Goal: Navigation & Orientation: Find specific page/section

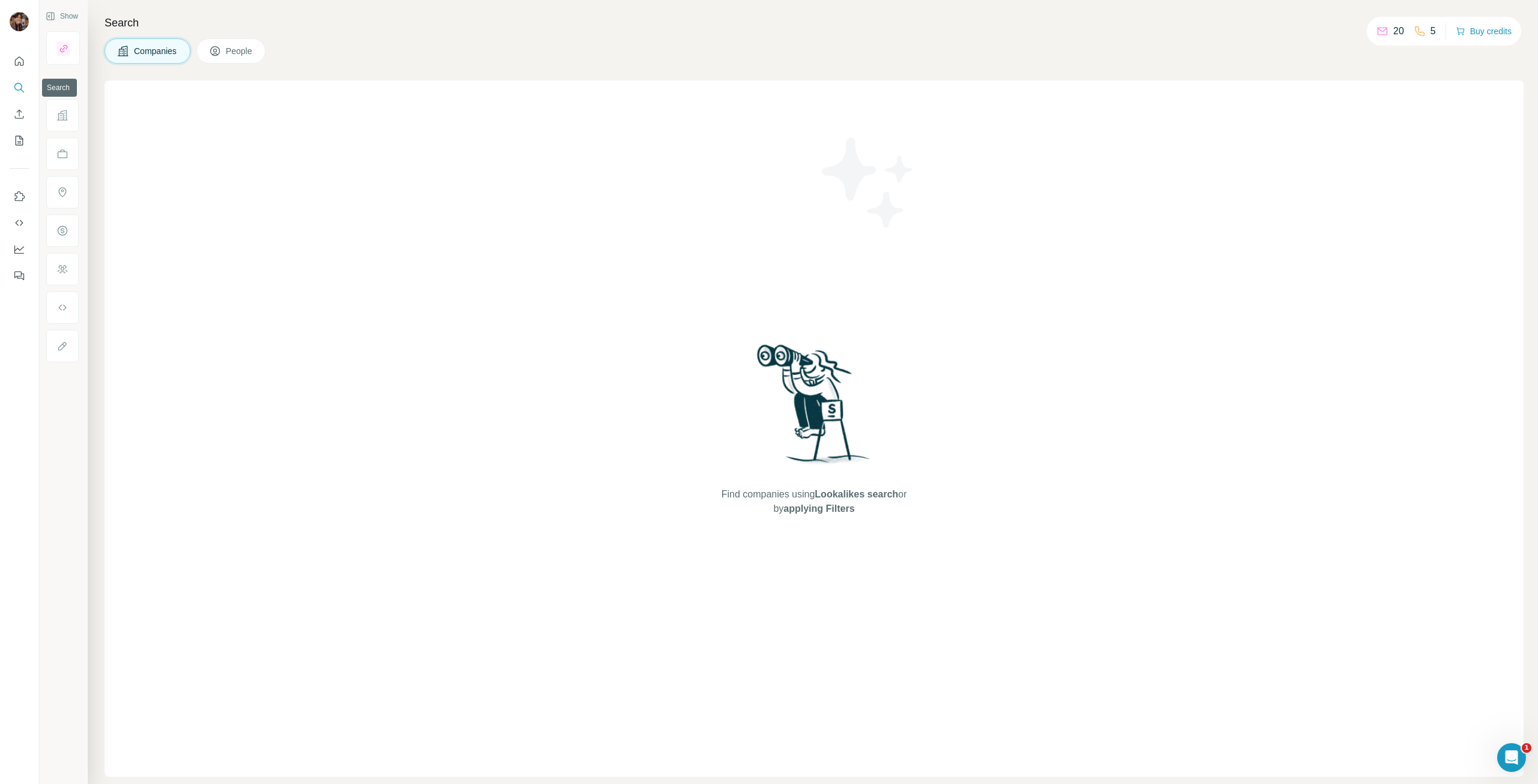
click at [16, 49] on div at bounding box center [19, 165] width 39 height 243
click at [17, 56] on icon "Quick start" at bounding box center [19, 61] width 12 height 12
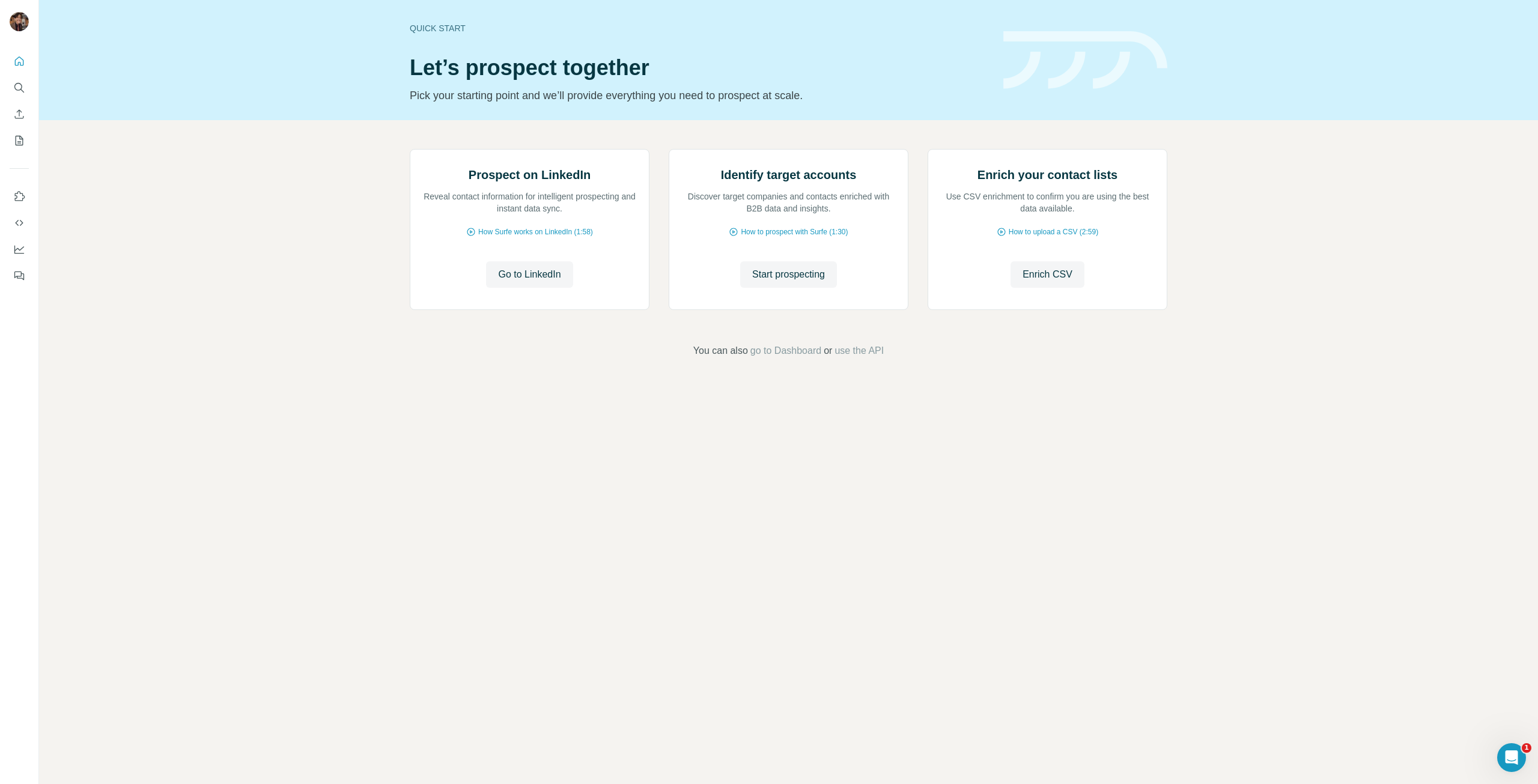
click at [8, 81] on div at bounding box center [19, 165] width 39 height 243
click at [10, 85] on button "Search" at bounding box center [19, 88] width 19 height 22
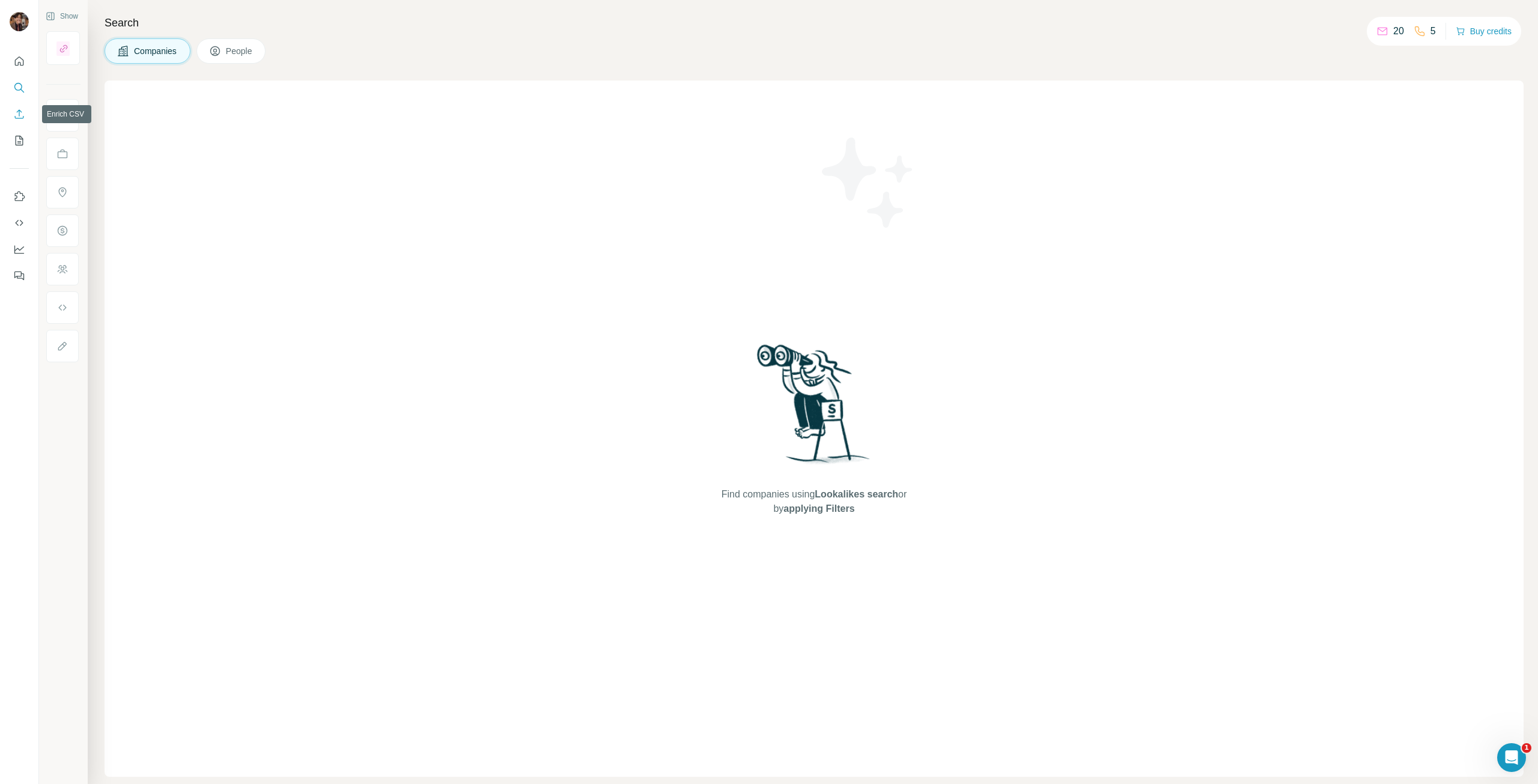
click at [17, 118] on icon "Enrich CSV" at bounding box center [19, 114] width 12 height 12
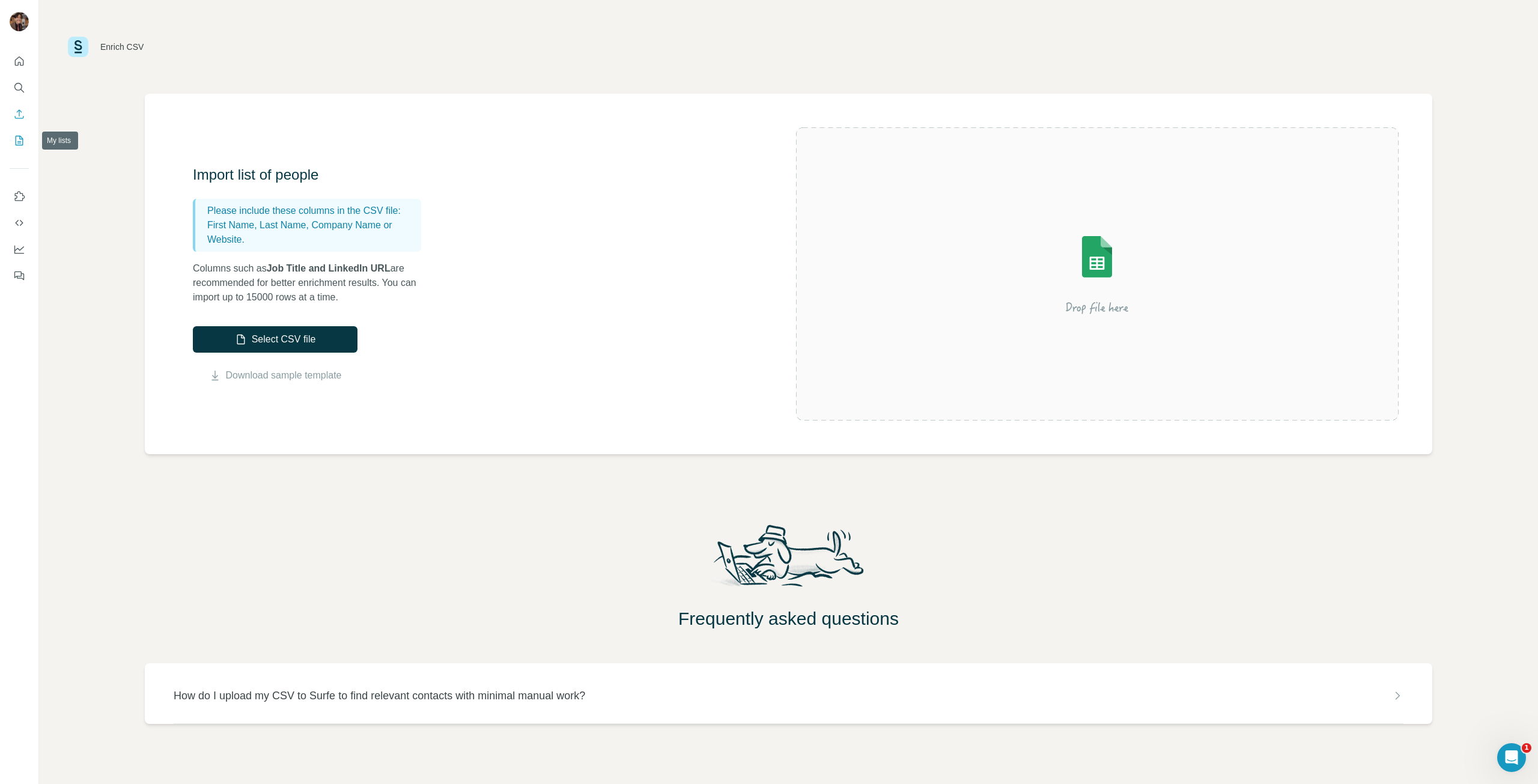
click at [12, 141] on button "My lists" at bounding box center [19, 141] width 19 height 22
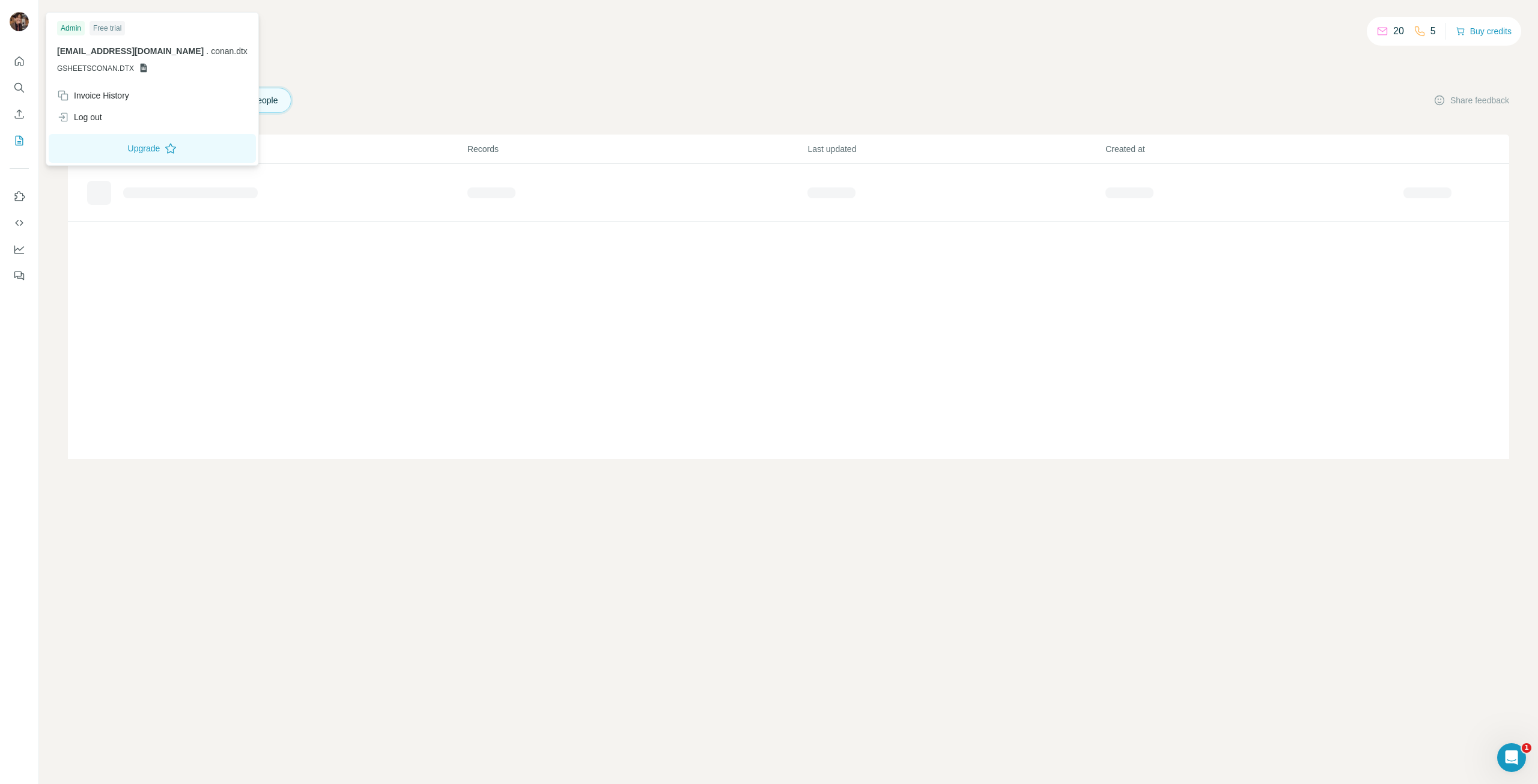
click at [22, 19] on img at bounding box center [19, 22] width 19 height 19
click at [16, 78] on button "Search" at bounding box center [19, 88] width 19 height 22
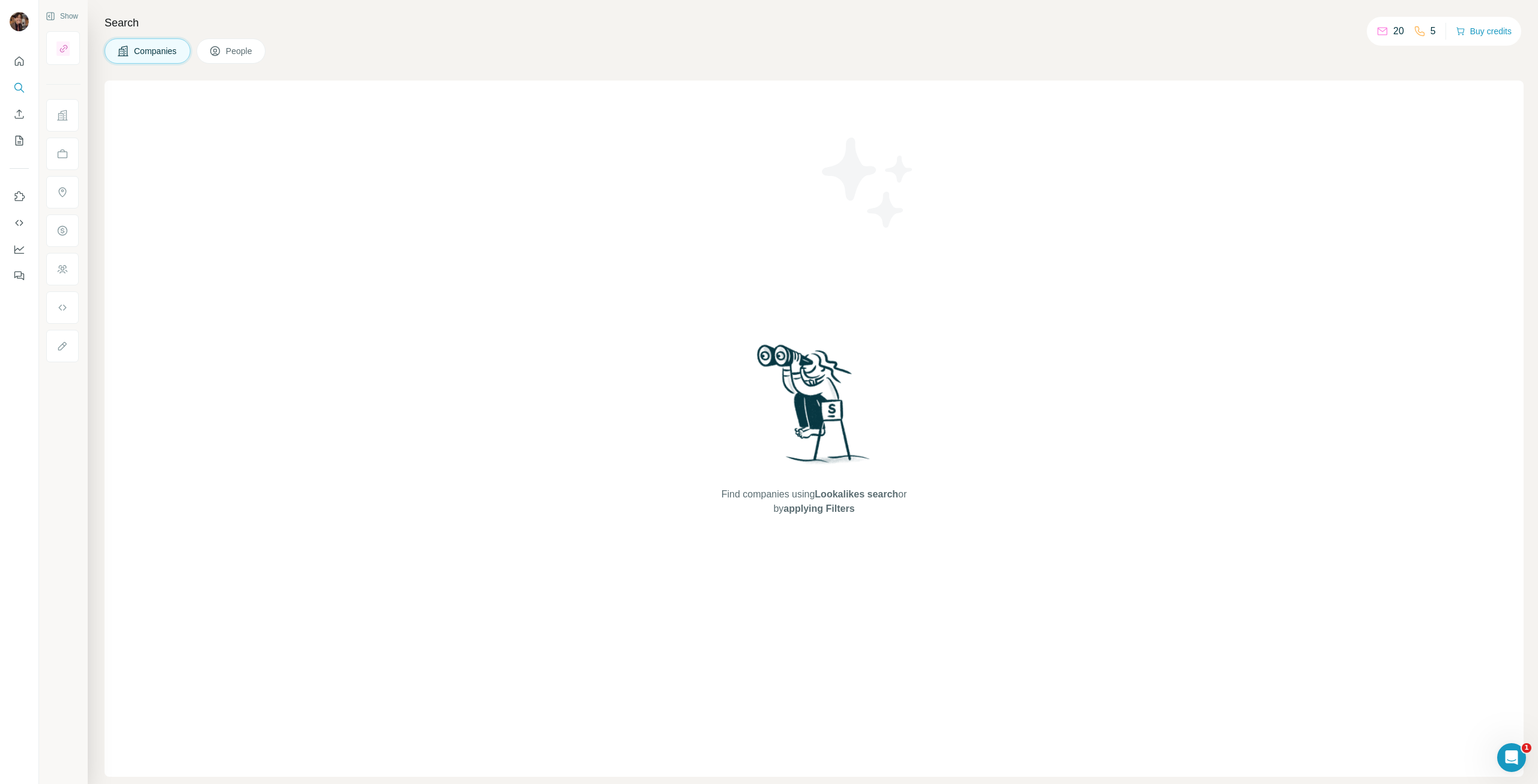
click at [10, 133] on button "My lists" at bounding box center [19, 141] width 19 height 22
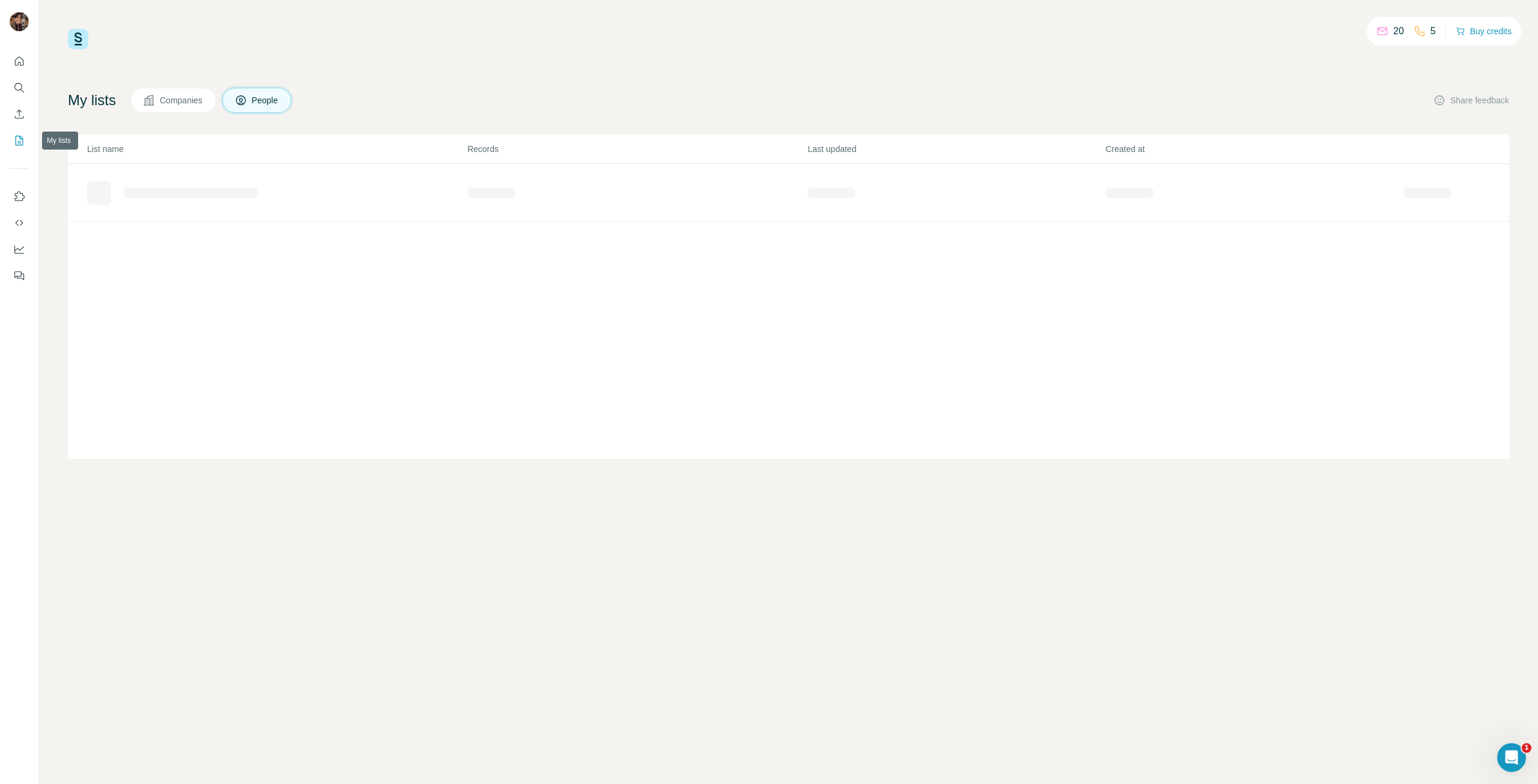
click at [21, 110] on icon "Enrich CSV" at bounding box center [19, 114] width 12 height 12
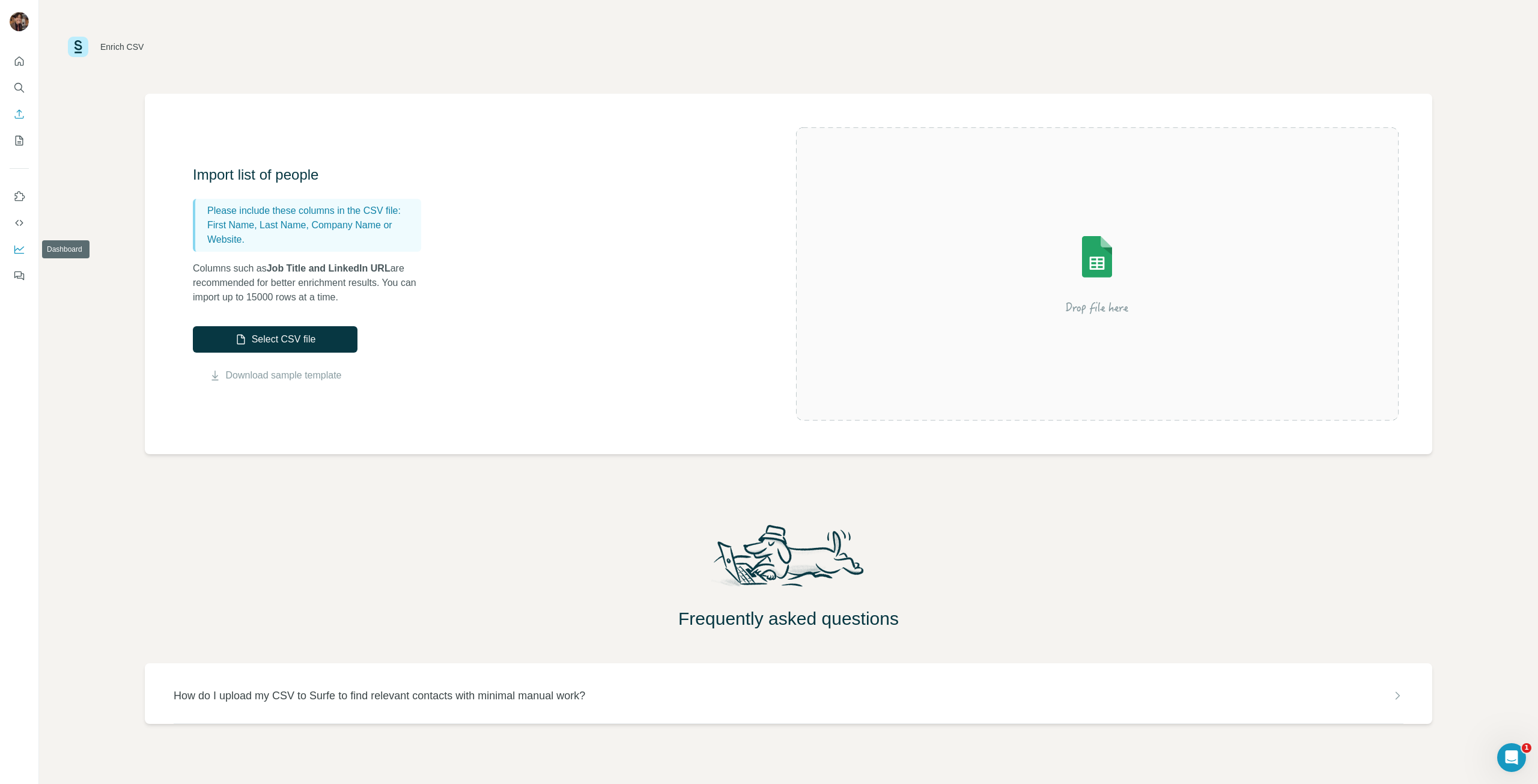
click at [16, 245] on icon "Dashboard" at bounding box center [19, 249] width 12 height 12
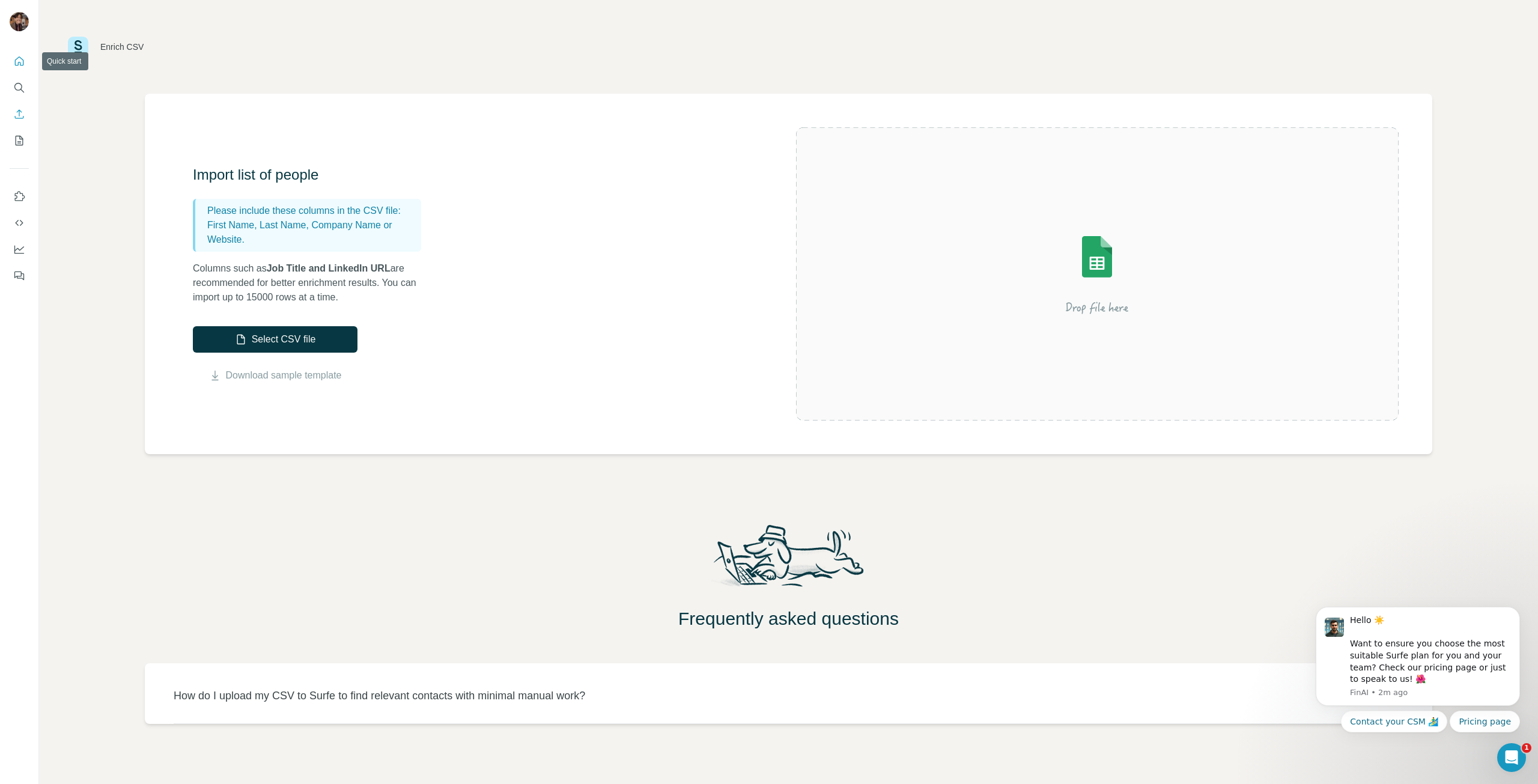
click at [20, 61] on icon "Quick start" at bounding box center [19, 61] width 12 height 12
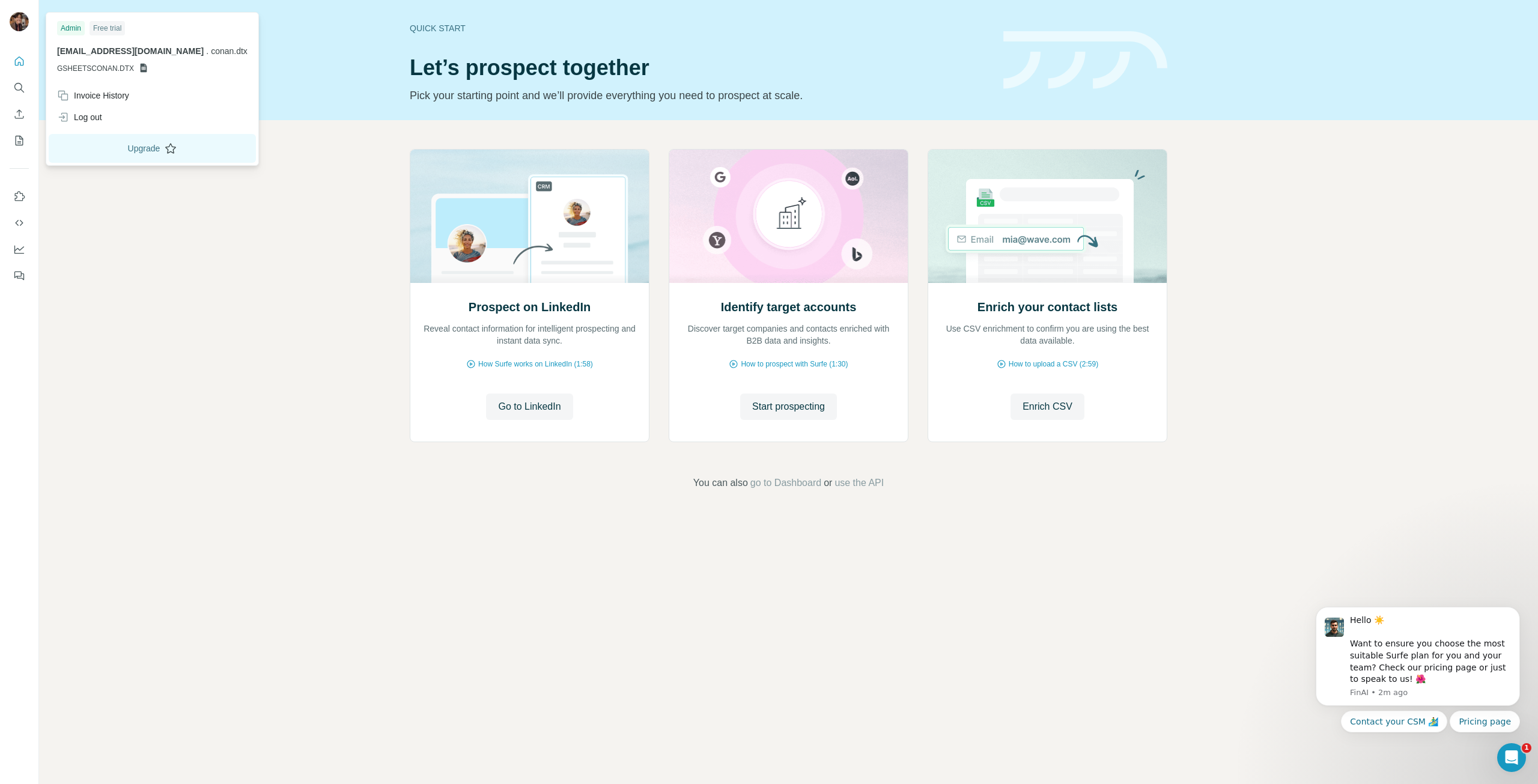
click at [116, 146] on button "Upgrade" at bounding box center [152, 149] width 208 height 29
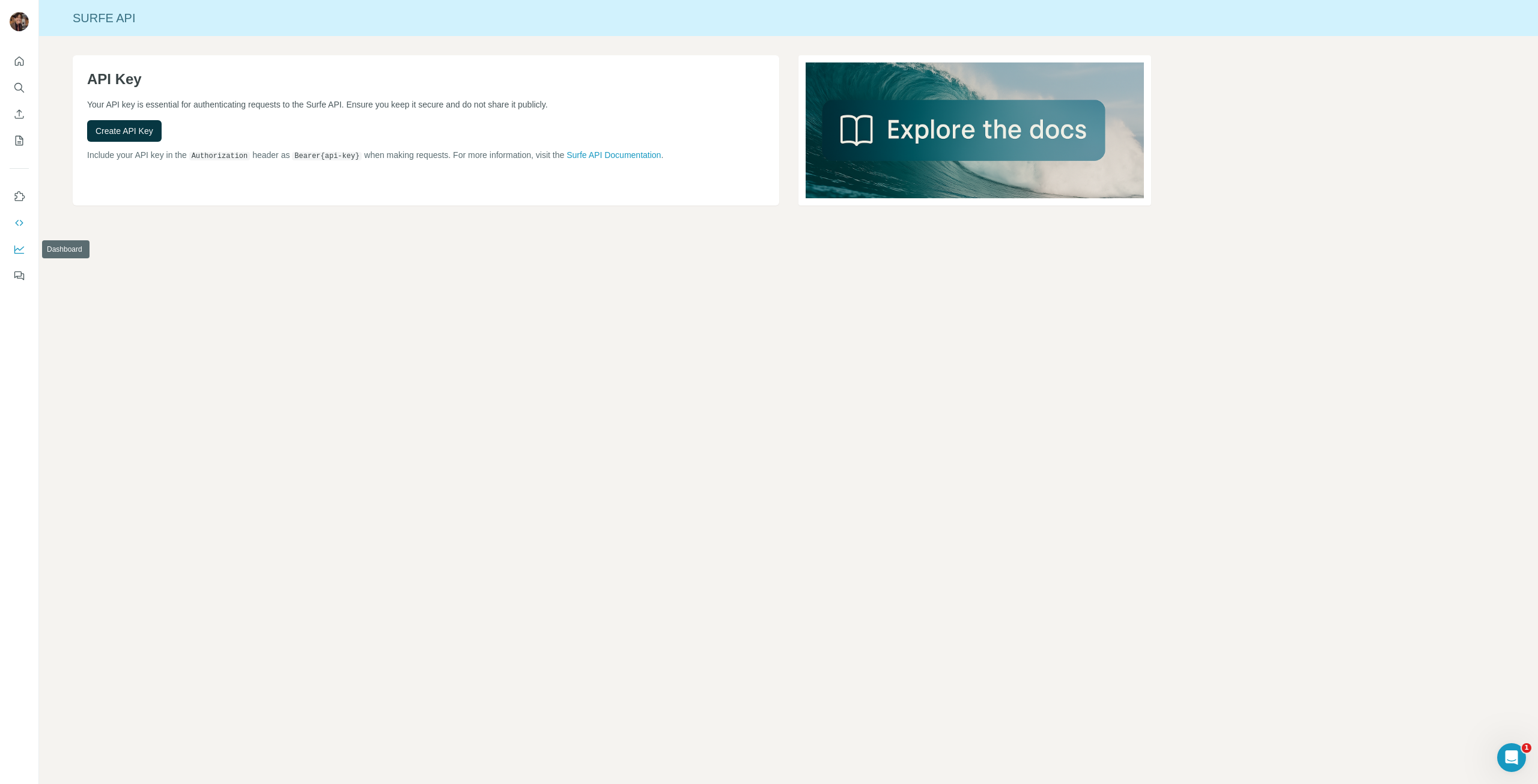
click at [14, 252] on icon "Dashboard" at bounding box center [19, 250] width 10 height 8
